Goal: Information Seeking & Learning: Learn about a topic

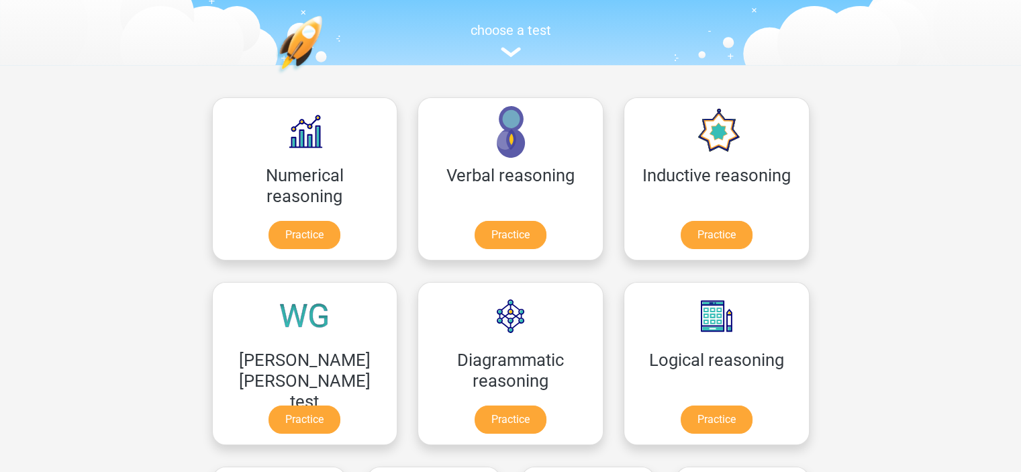
scroll to position [134, 0]
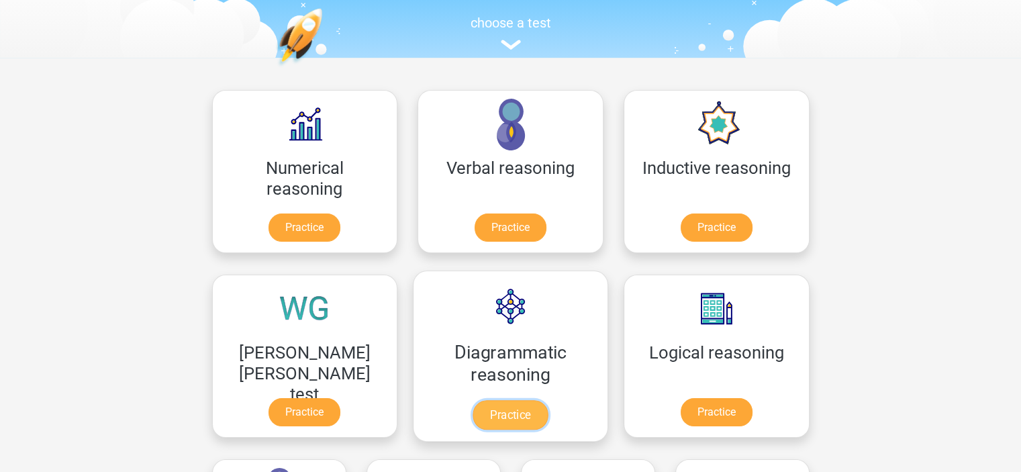
click at [473, 413] on link "Practice" at bounding box center [510, 415] width 75 height 30
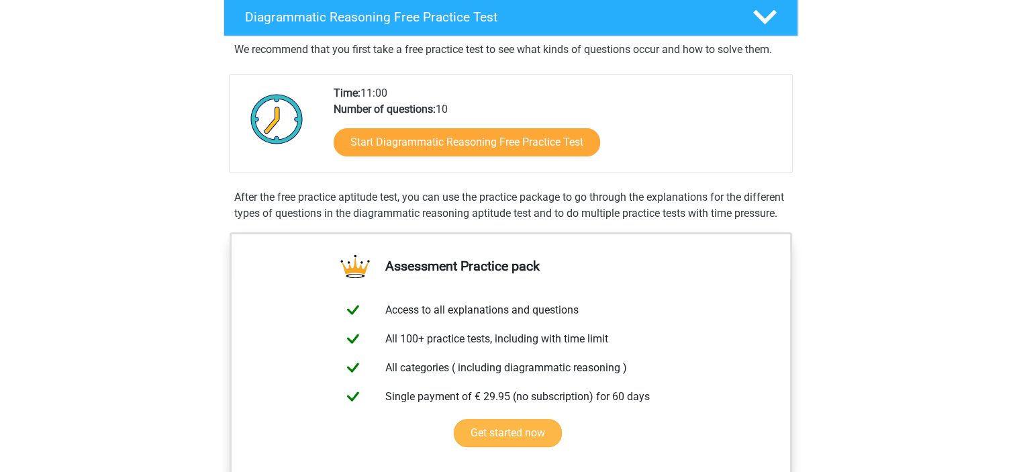
scroll to position [269, 0]
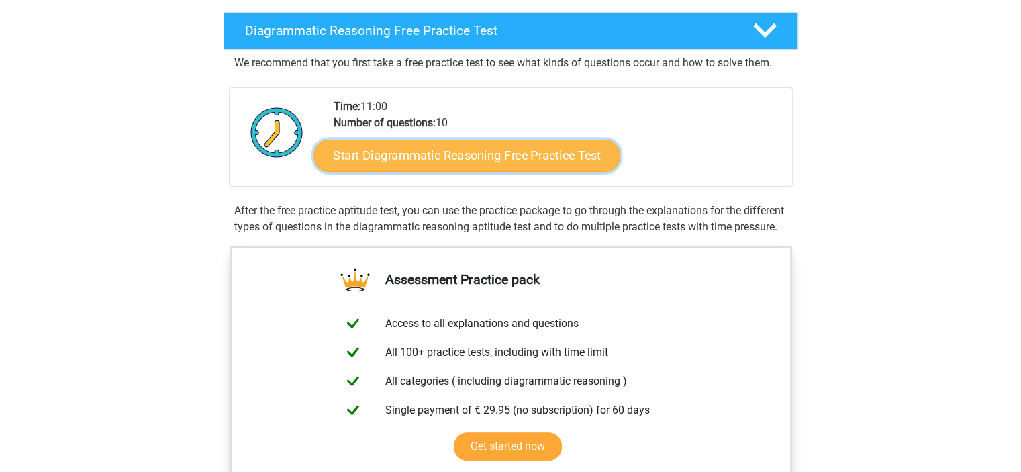
click at [491, 160] on link "Start Diagrammatic Reasoning Free Practice Test" at bounding box center [467, 155] width 307 height 32
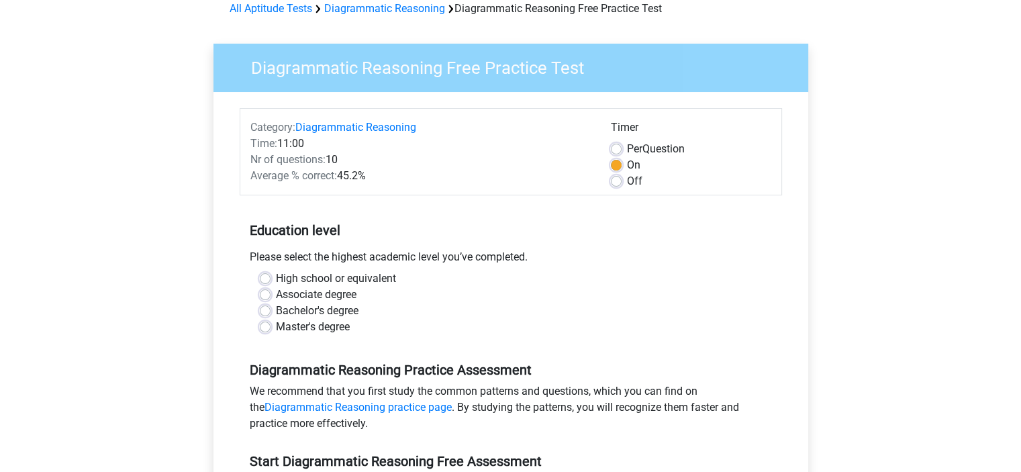
scroll to position [67, 0]
click at [276, 293] on label "Associate degree" at bounding box center [316, 294] width 81 height 16
click at [269, 293] on input "Associate degree" at bounding box center [265, 292] width 11 height 13
radio input "true"
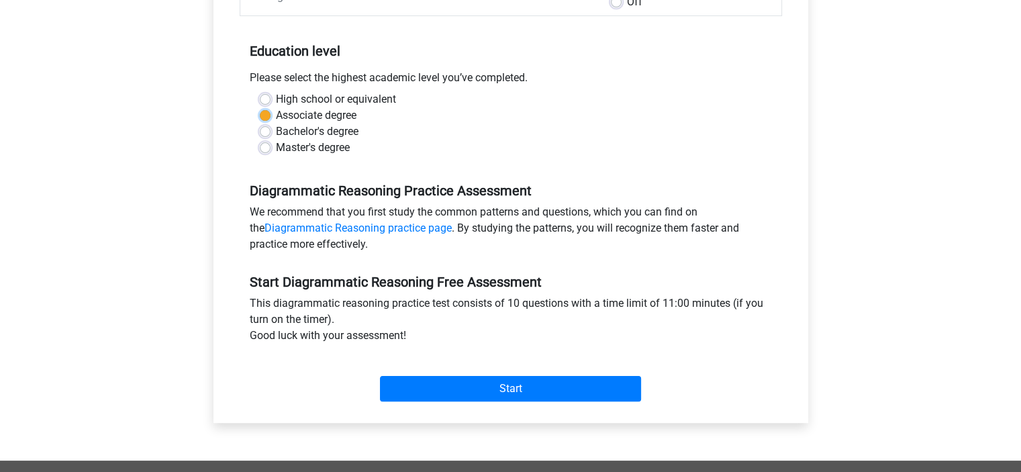
scroll to position [269, 0]
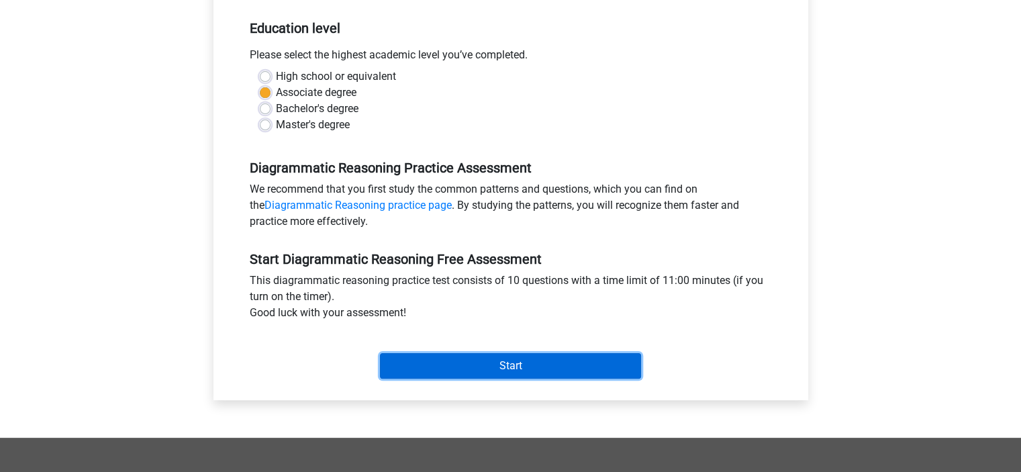
click at [542, 364] on input "Start" at bounding box center [510, 366] width 261 height 26
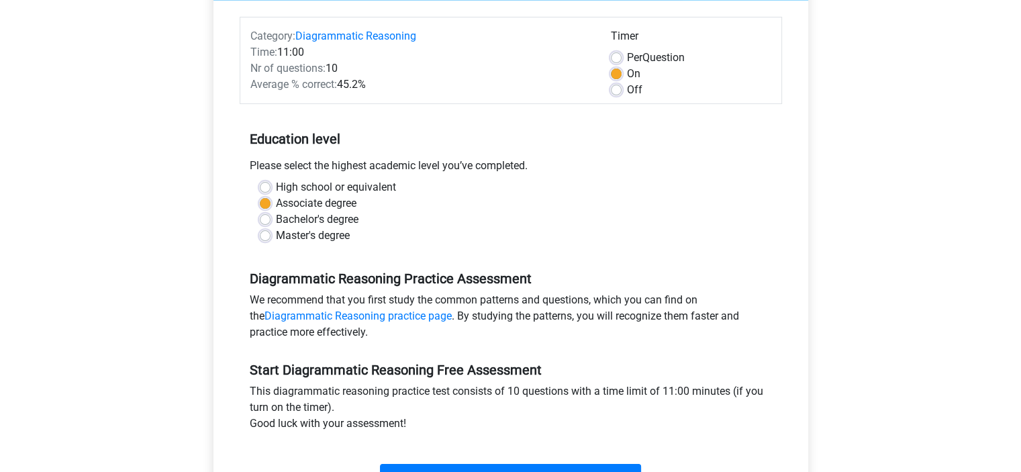
scroll to position [134, 0]
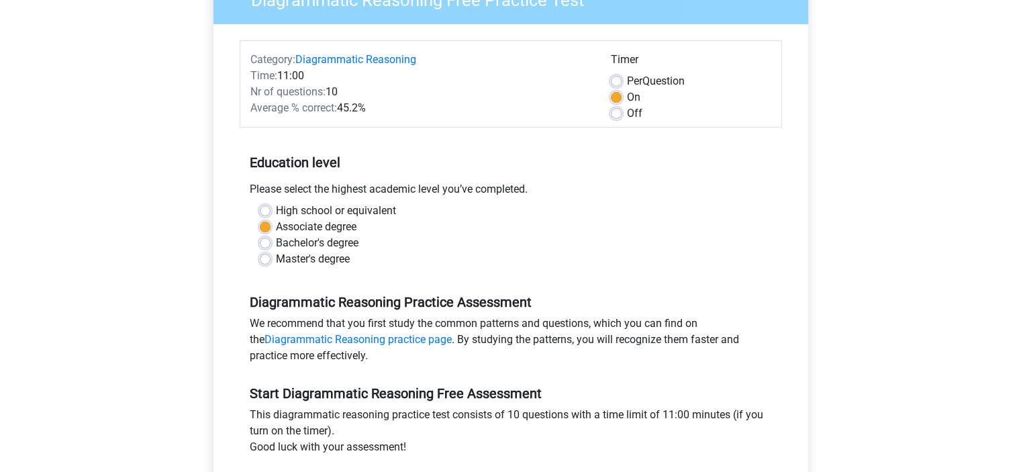
click at [627, 113] on label "Off" at bounding box center [634, 113] width 15 height 16
click at [620, 113] on input "Off" at bounding box center [616, 111] width 11 height 13
radio input "true"
click at [615, 176] on div "Education level Please select the highest academic level you’ve completed. High…" at bounding box center [511, 205] width 542 height 145
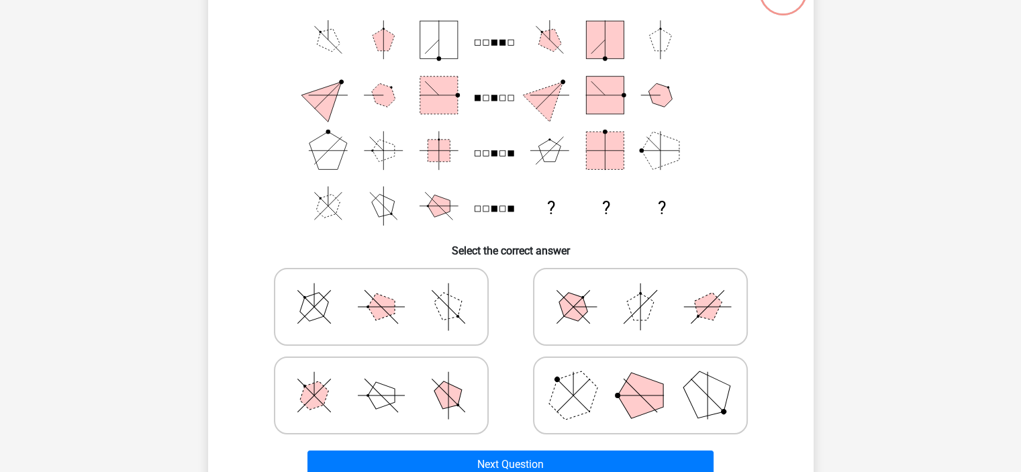
scroll to position [134, 0]
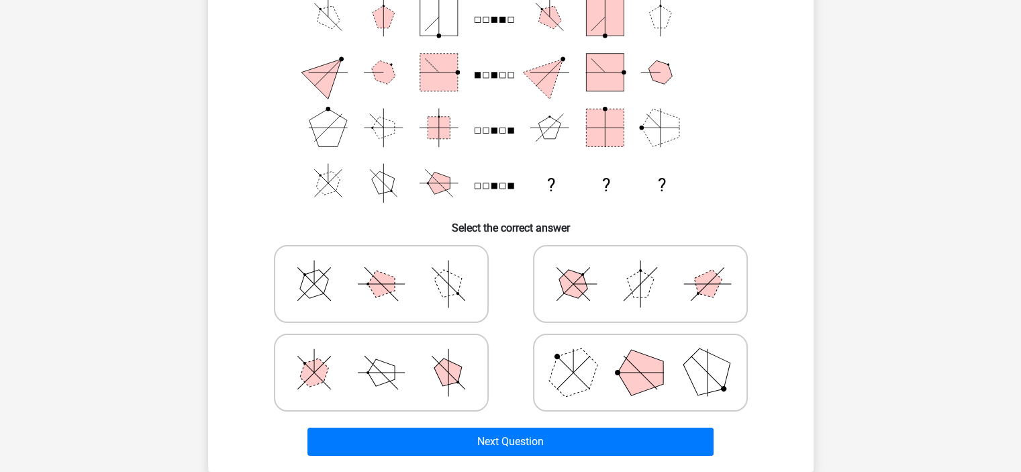
click at [459, 369] on polygon at bounding box center [448, 373] width 38 height 38
click at [390, 356] on input "radio" at bounding box center [385, 351] width 9 height 9
radio input "true"
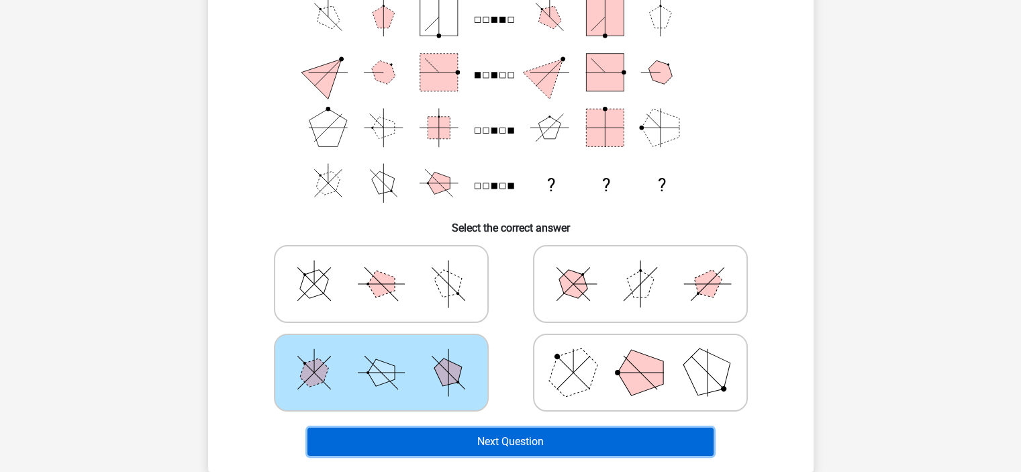
click at [532, 442] on button "Next Question" at bounding box center [510, 442] width 406 height 28
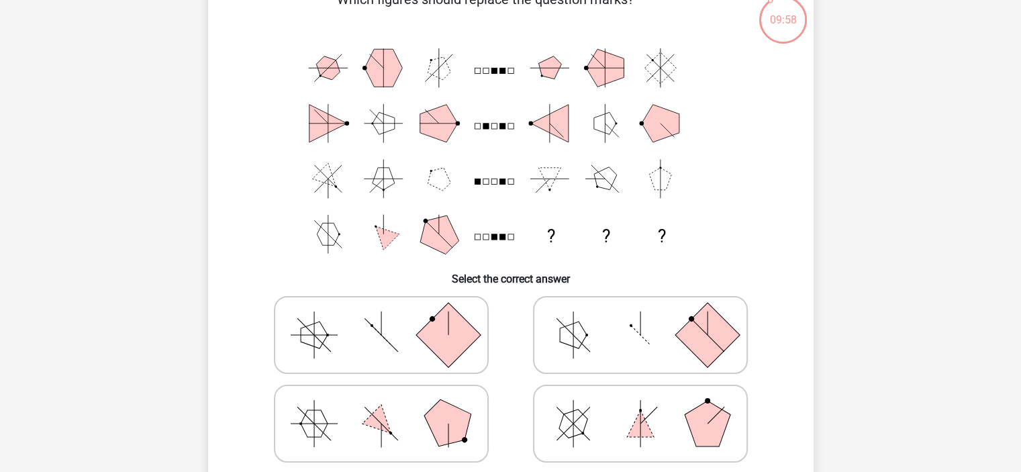
scroll to position [62, 0]
